Goal: Transaction & Acquisition: Purchase product/service

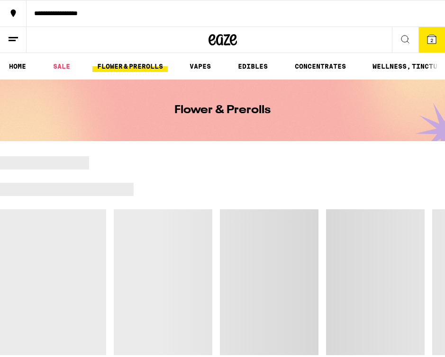
click at [236, 40] on span "2" at bounding box center [431, 40] width 3 height 6
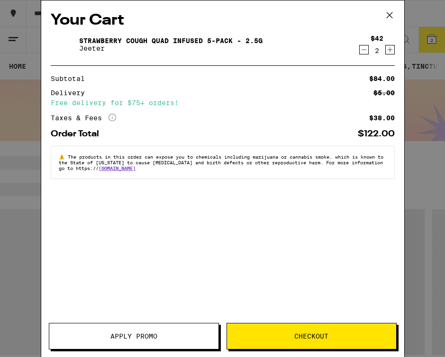
click at [236, 326] on button "Checkout" at bounding box center [311, 336] width 170 height 27
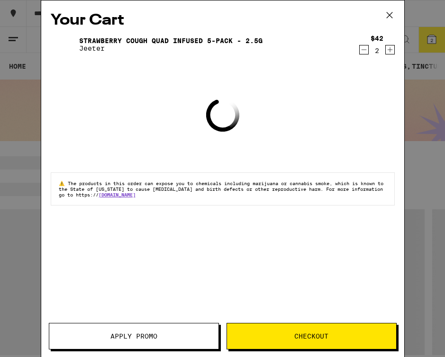
click at [236, 16] on icon at bounding box center [389, 15] width 14 height 14
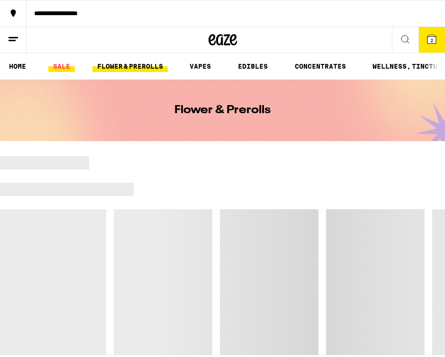
click at [59, 61] on link "SALE" at bounding box center [61, 66] width 27 height 11
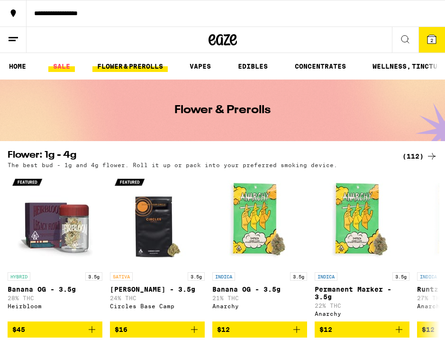
click at [67, 64] on link "SALE" at bounding box center [61, 66] width 27 height 11
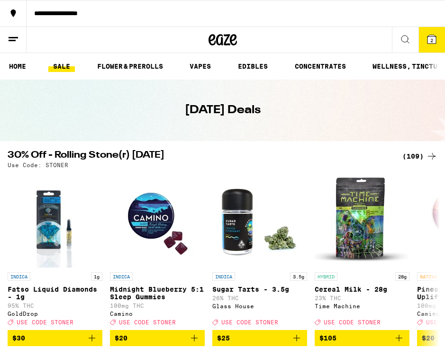
click at [58, 164] on p "Use Code: STONER" at bounding box center [38, 165] width 61 height 6
click at [57, 164] on p "Use Code: STONER" at bounding box center [38, 165] width 61 height 6
copy p "[PERSON_NAME]"
click at [236, 49] on button "2" at bounding box center [431, 40] width 27 height 26
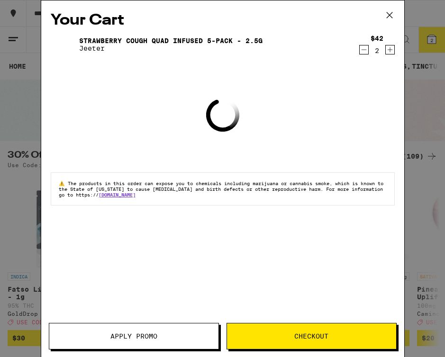
click at [179, 348] on button "Apply Promo" at bounding box center [134, 336] width 170 height 27
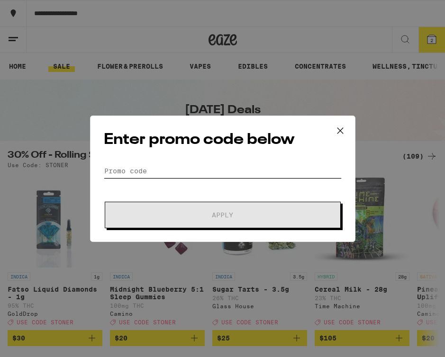
click at [185, 172] on input "Promo Code" at bounding box center [223, 171] width 238 height 14
paste input "[PERSON_NAME]"
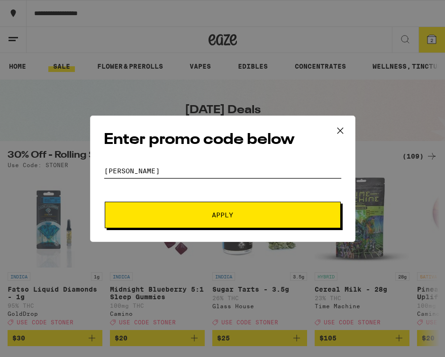
type input "[PERSON_NAME]"
click at [187, 200] on form "Promo Code [PERSON_NAME] Apply" at bounding box center [223, 196] width 238 height 64
click at [187, 216] on span "Apply" at bounding box center [222, 215] width 170 height 7
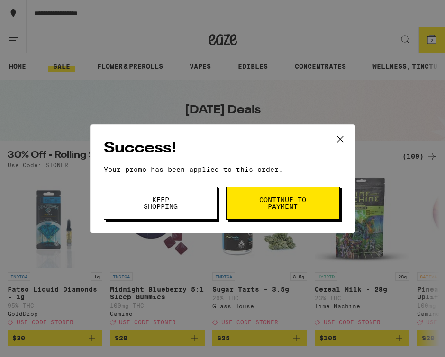
click at [236, 186] on div "Success! Your promo has been applied to this order. Promo Code [PERSON_NAME] Ke…" at bounding box center [222, 178] width 265 height 109
click at [236, 213] on button "Continue to payment" at bounding box center [283, 203] width 114 height 33
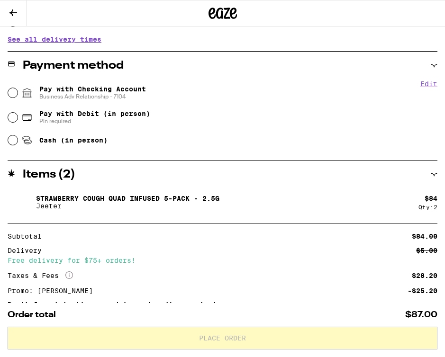
scroll to position [376, 0]
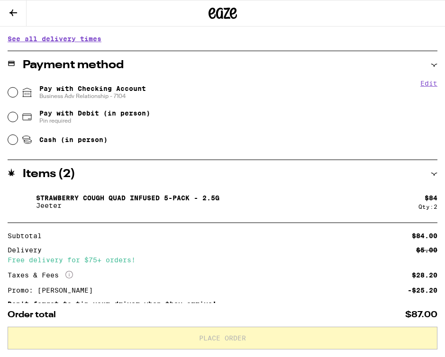
click at [80, 100] on span "Business Adv Relationship - 7104" at bounding box center [92, 96] width 107 height 8
click at [18, 97] on input "Pay with Checking Account Business Adv Relationship - 7104" at bounding box center [12, 92] width 9 height 9
radio input "true"
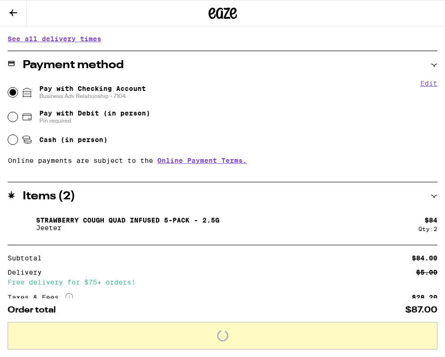
click at [80, 108] on div "Pay with Debit (in person) Pin required" at bounding box center [222, 117] width 429 height 25
click at [81, 115] on span "Pay with Debit (in person)" at bounding box center [94, 113] width 111 height 8
click at [18, 115] on input "Pay with Debit (in person) Pin required" at bounding box center [12, 116] width 9 height 9
radio input "true"
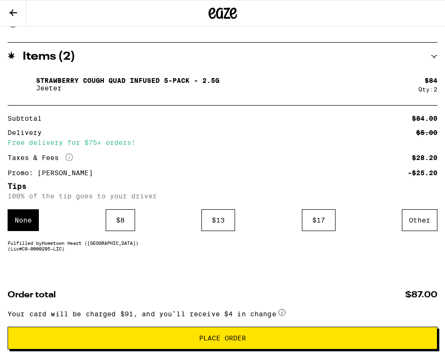
scroll to position [514, 0]
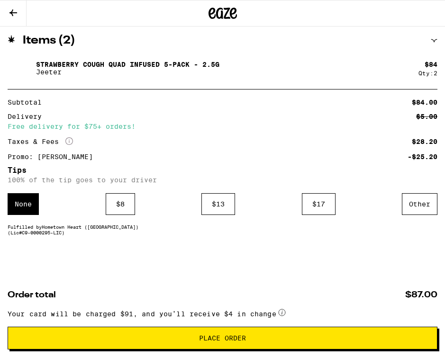
click at [142, 333] on button "Place Order" at bounding box center [222, 338] width 429 height 23
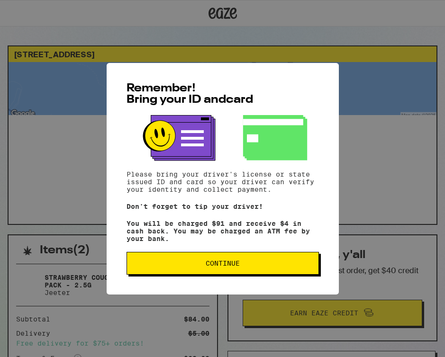
click at [162, 266] on span "Continue" at bounding box center [222, 263] width 176 height 7
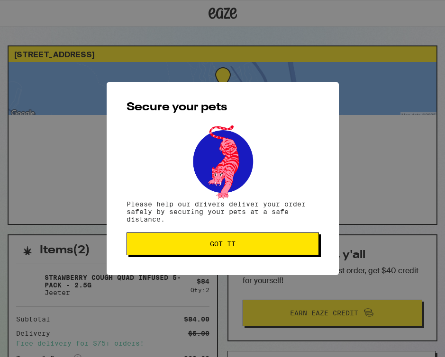
click at [232, 245] on span "Got it" at bounding box center [223, 244] width 26 height 7
